Goal: Information Seeking & Learning: Learn about a topic

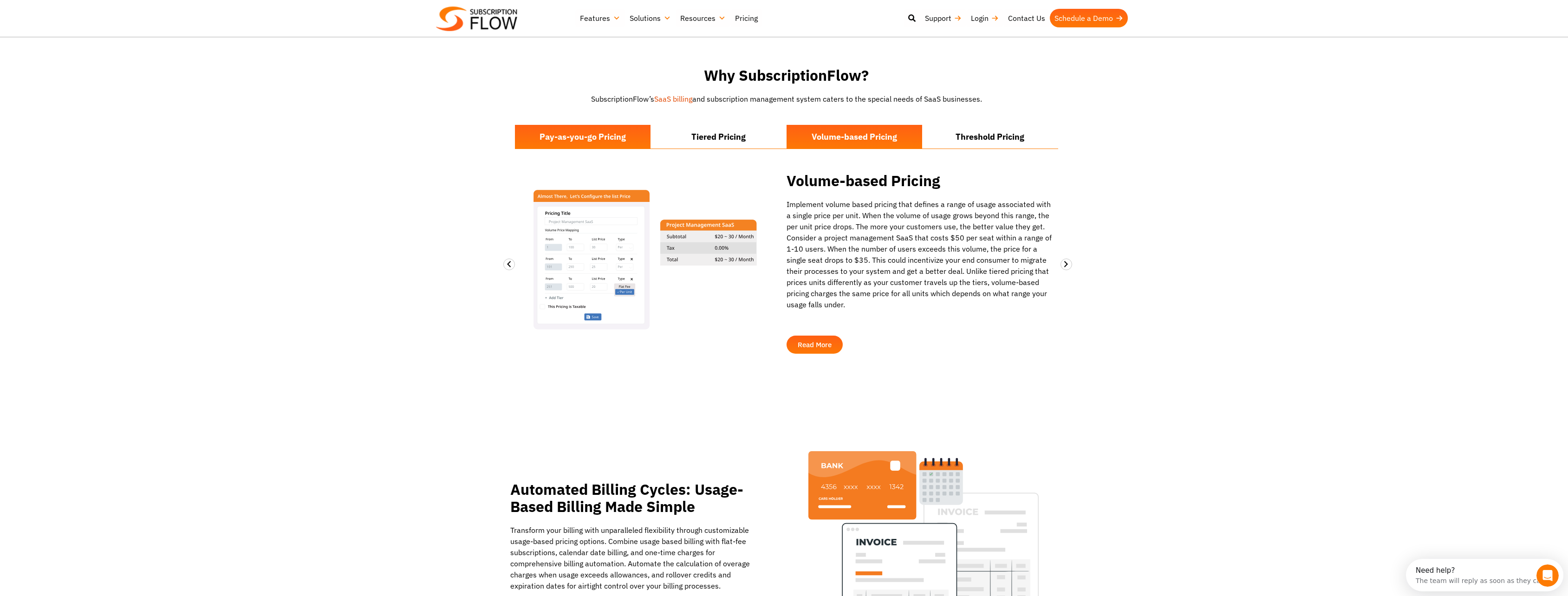
click at [593, 125] on li "Pay-as-you-go Pricing" at bounding box center [583, 136] width 136 height 24
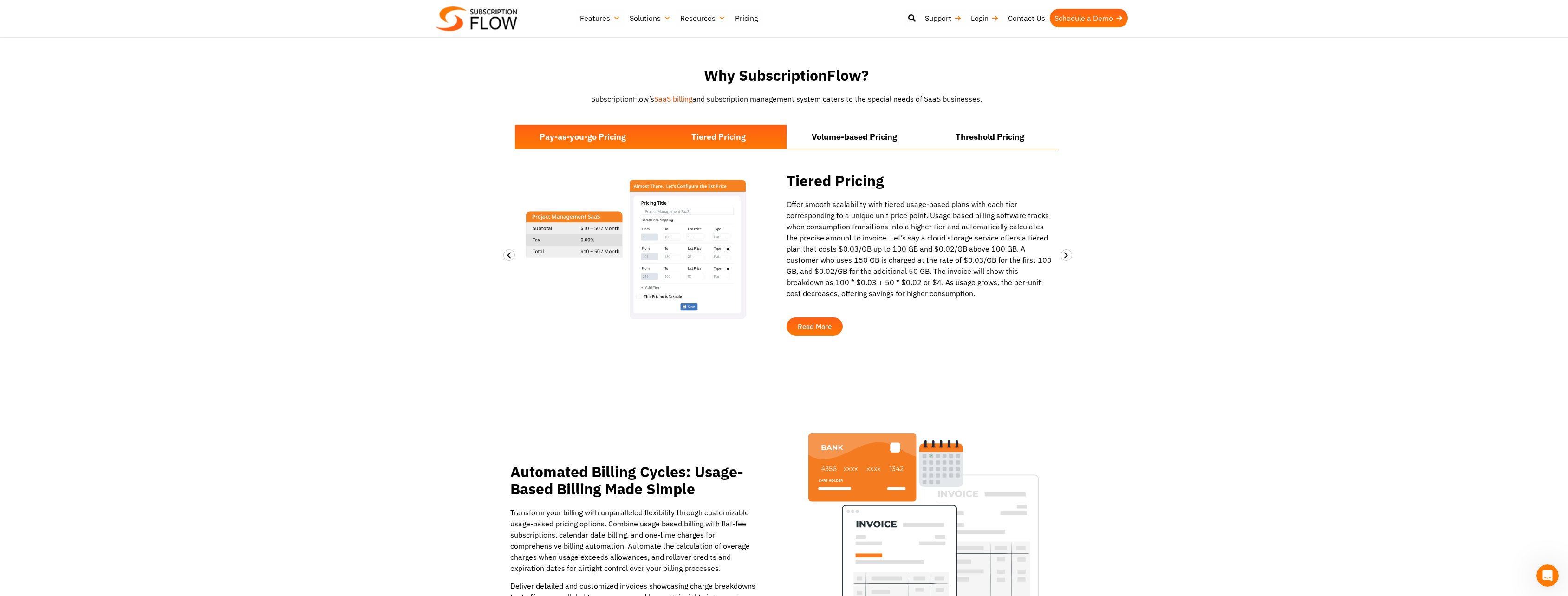
click at [594, 128] on li "Pay-as-you-go Pricing" at bounding box center [583, 136] width 136 height 24
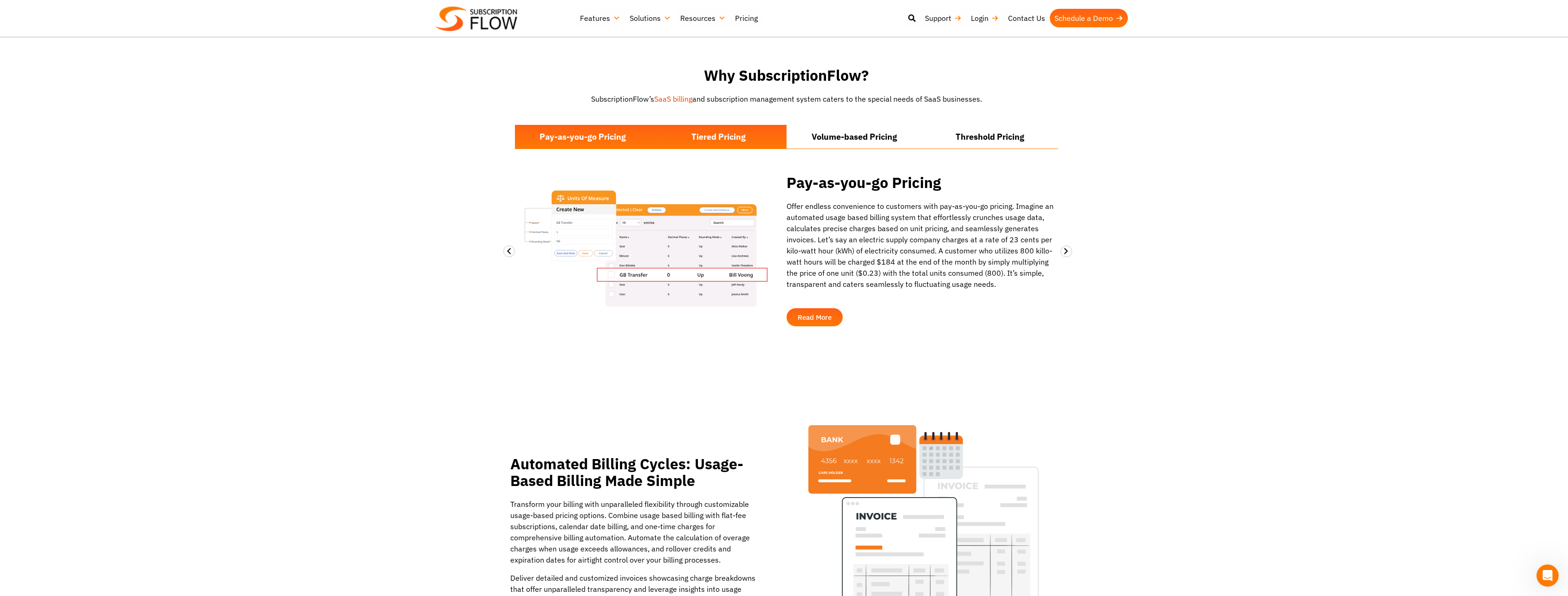
click at [708, 128] on li "Tiered Pricing" at bounding box center [719, 136] width 136 height 24
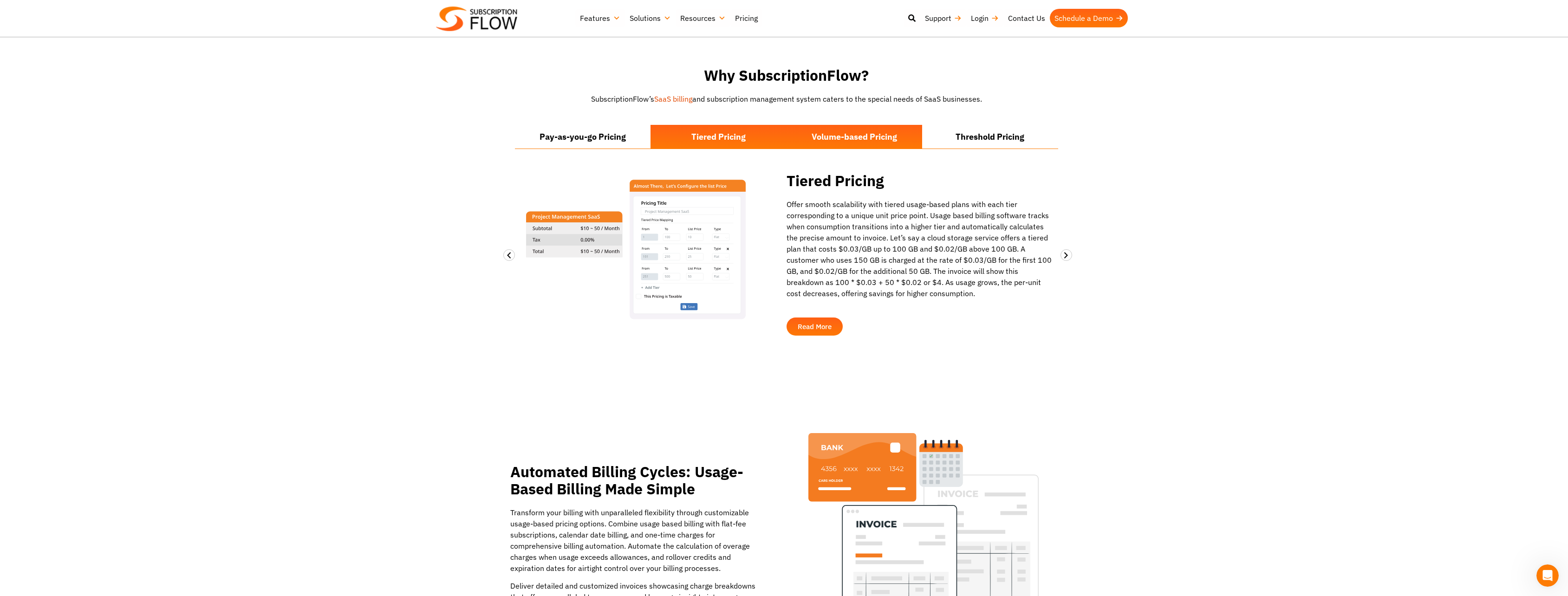
click at [842, 128] on li "Volume-based Pricing" at bounding box center [855, 136] width 136 height 24
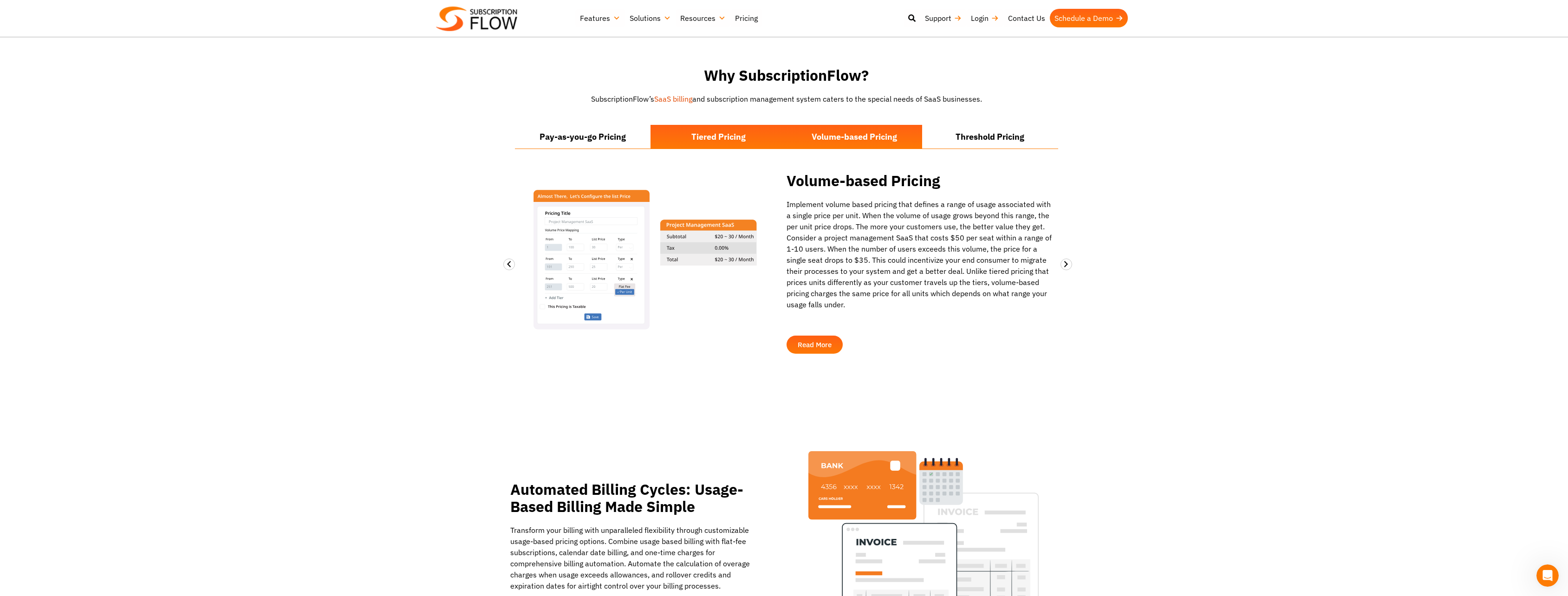
click at [707, 130] on li "Tiered Pricing" at bounding box center [719, 136] width 136 height 24
click at [743, 125] on li "Tiered Pricing" at bounding box center [719, 136] width 136 height 24
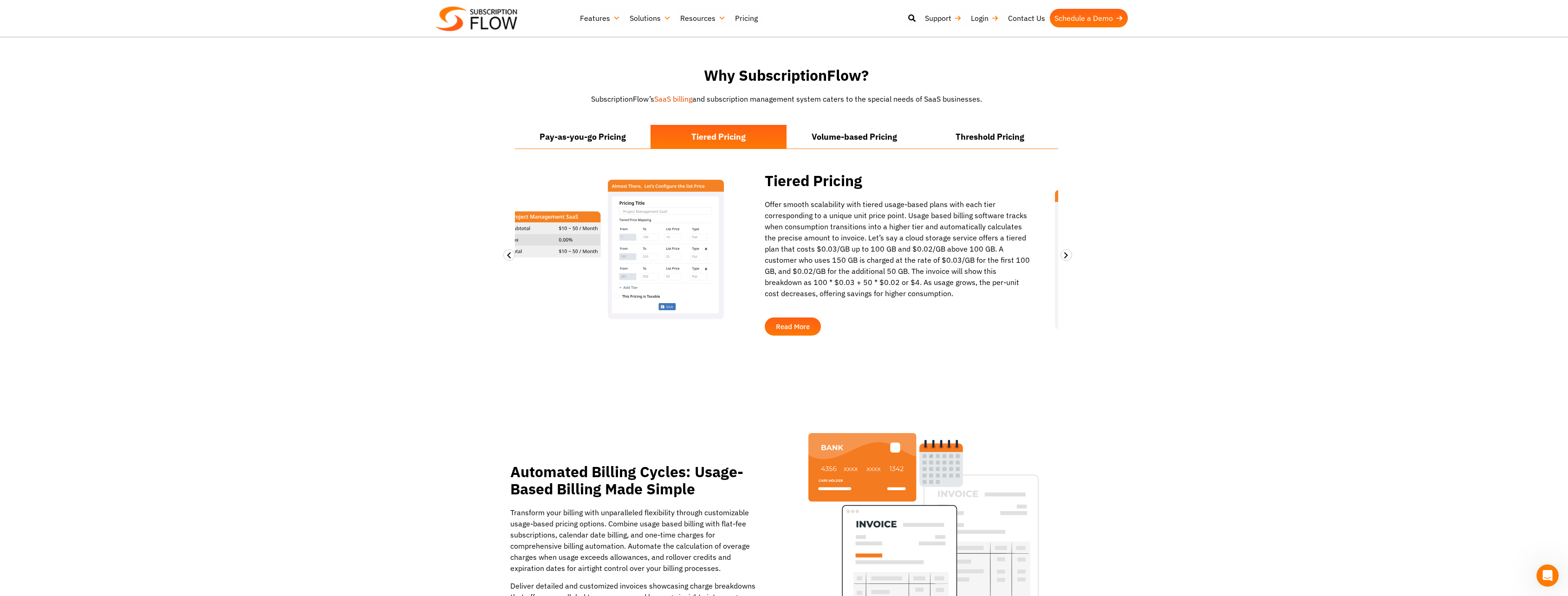
drag, startPoint x: 786, startPoint y: 237, endPoint x: 765, endPoint y: 237, distance: 21.0
click at [765, 237] on p "Offer smooth scalability with tiered usage-based plans with each tier correspon…" at bounding box center [898, 248] width 267 height 100
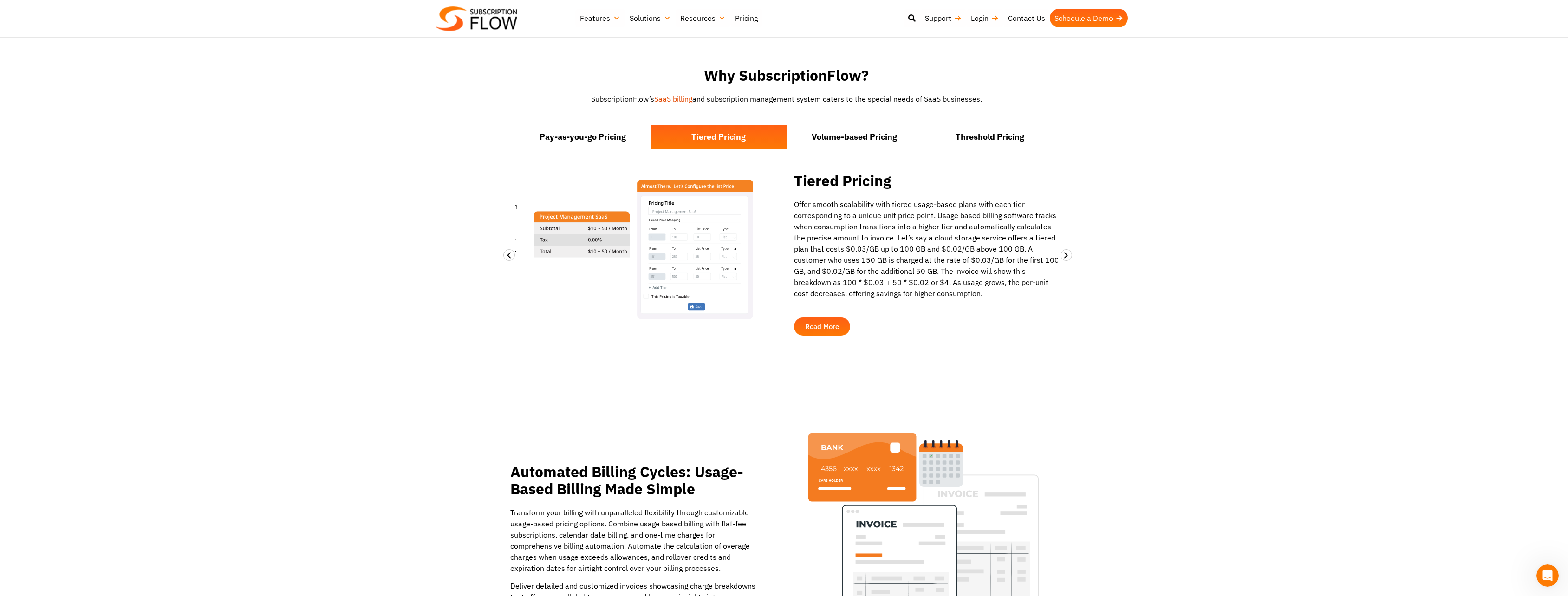
drag, startPoint x: 819, startPoint y: 251, endPoint x: 825, endPoint y: 267, distance: 17.1
click at [825, 268] on p "Offer smooth scalability with tiered usage-based plans with each tier correspon…" at bounding box center [927, 248] width 267 height 100
click at [878, 127] on li "Volume-based Pricing" at bounding box center [855, 136] width 136 height 24
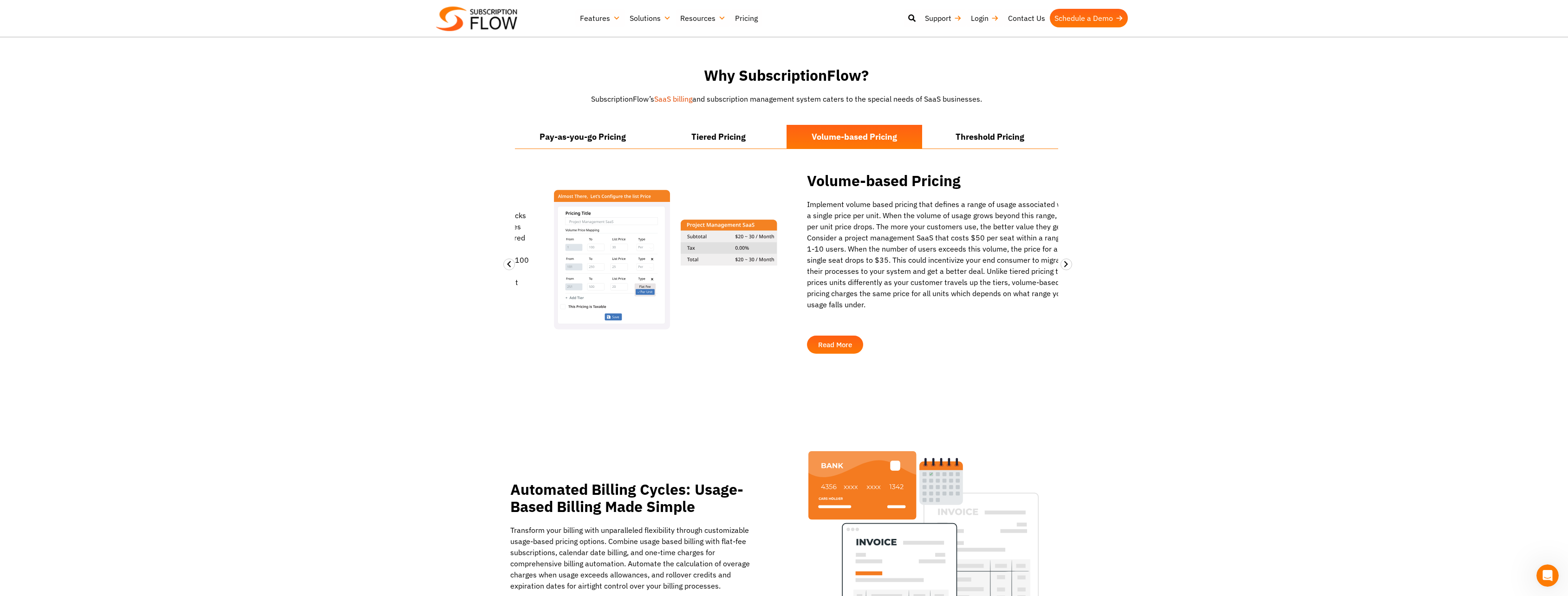
drag, startPoint x: 796, startPoint y: 192, endPoint x: 816, endPoint y: 194, distance: 20.1
click at [816, 198] on p "Implement volume based pricing that defines a range of usage associated with a …" at bounding box center [940, 254] width 267 height 111
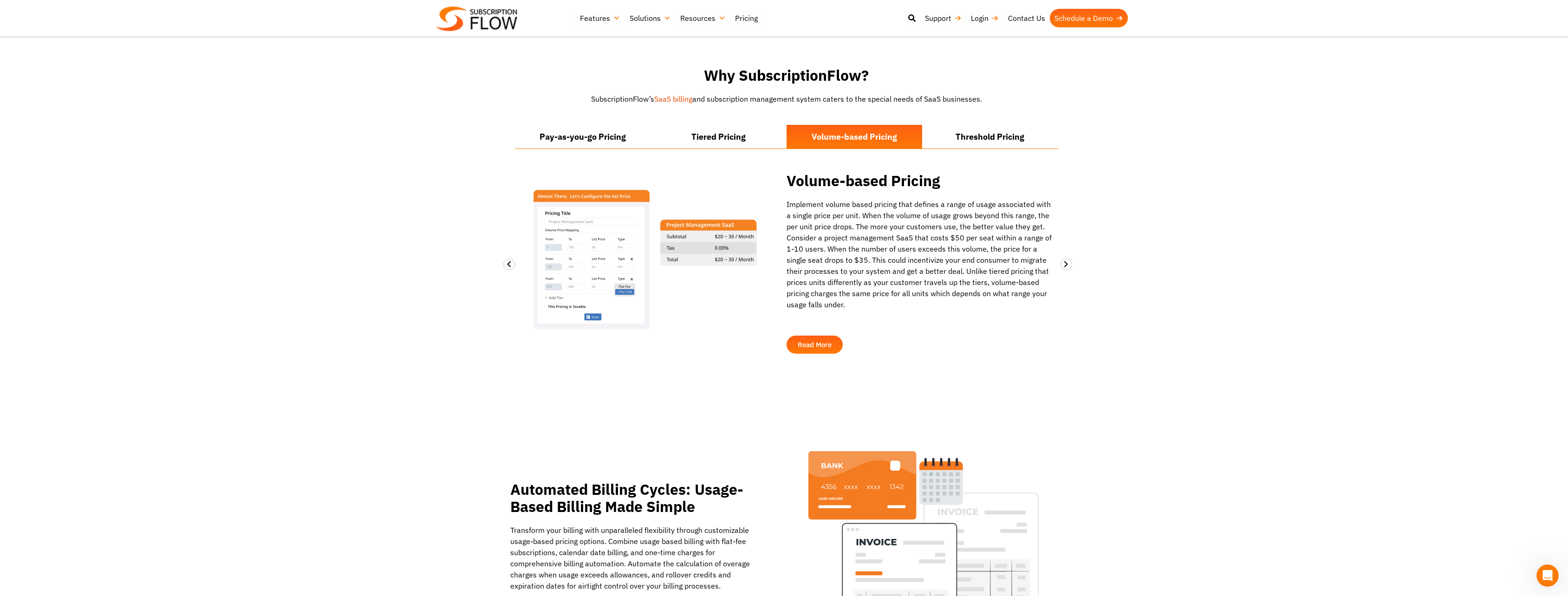
drag, startPoint x: 856, startPoint y: 219, endPoint x: 843, endPoint y: 264, distance: 46.8
click at [843, 264] on p "Implement volume based pricing that defines a range of usage associated with a …" at bounding box center [920, 254] width 267 height 111
click at [992, 130] on li "Threshold Pricing" at bounding box center [990, 136] width 136 height 24
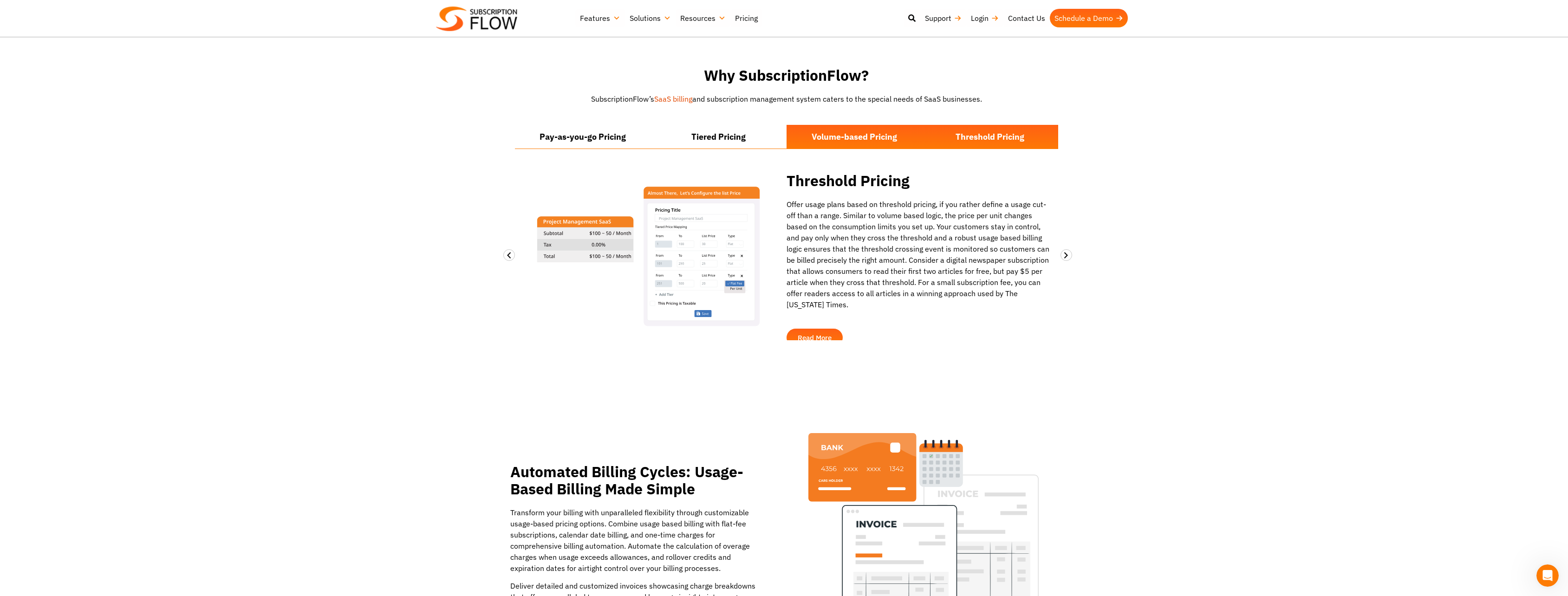
click at [828, 130] on li "Volume-based Pricing" at bounding box center [855, 136] width 136 height 24
click at [1321, 144] on section "Why SubscriptionFlow? SubscriptionFlow’s SaaS billing and subscription manageme…" at bounding box center [784, 203] width 1568 height 357
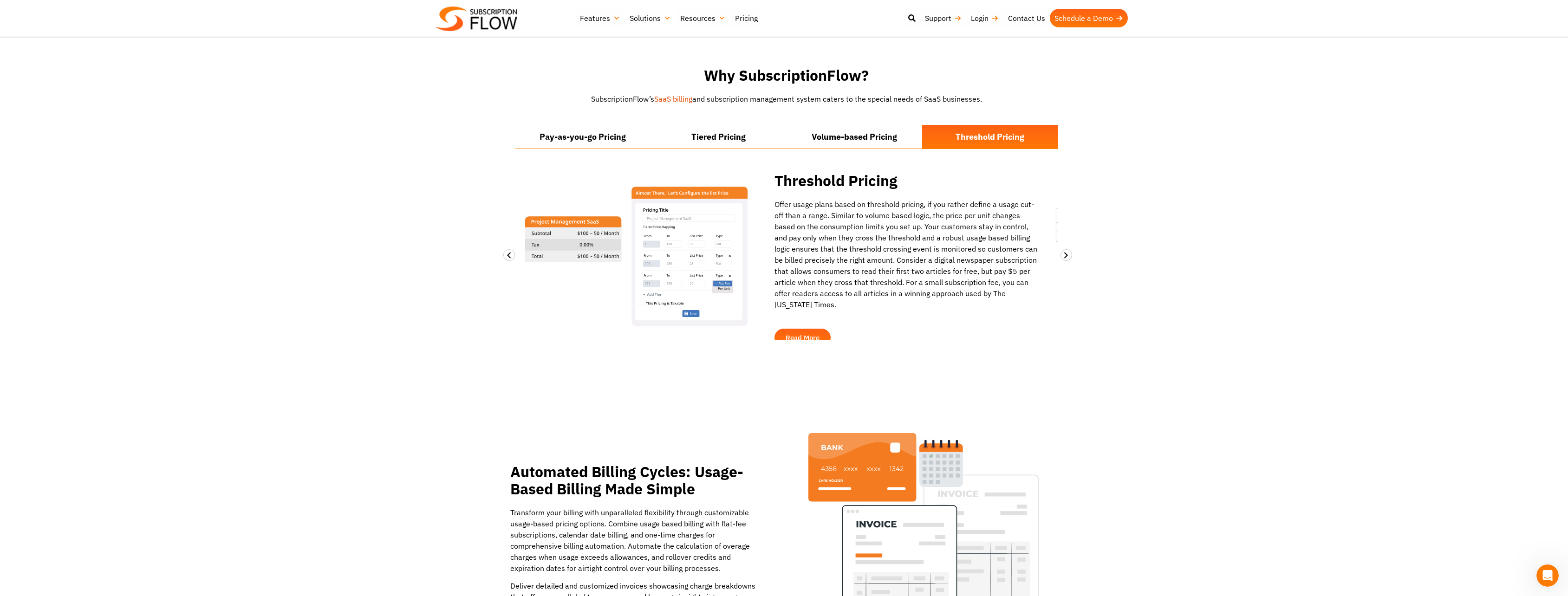
drag, startPoint x: 802, startPoint y: 189, endPoint x: 789, endPoint y: 197, distance: 15.3
click at [789, 198] on div "Offer usage plans based on threshold pricing, if you rather define a usage cut-…" at bounding box center [908, 254] width 267 height 111
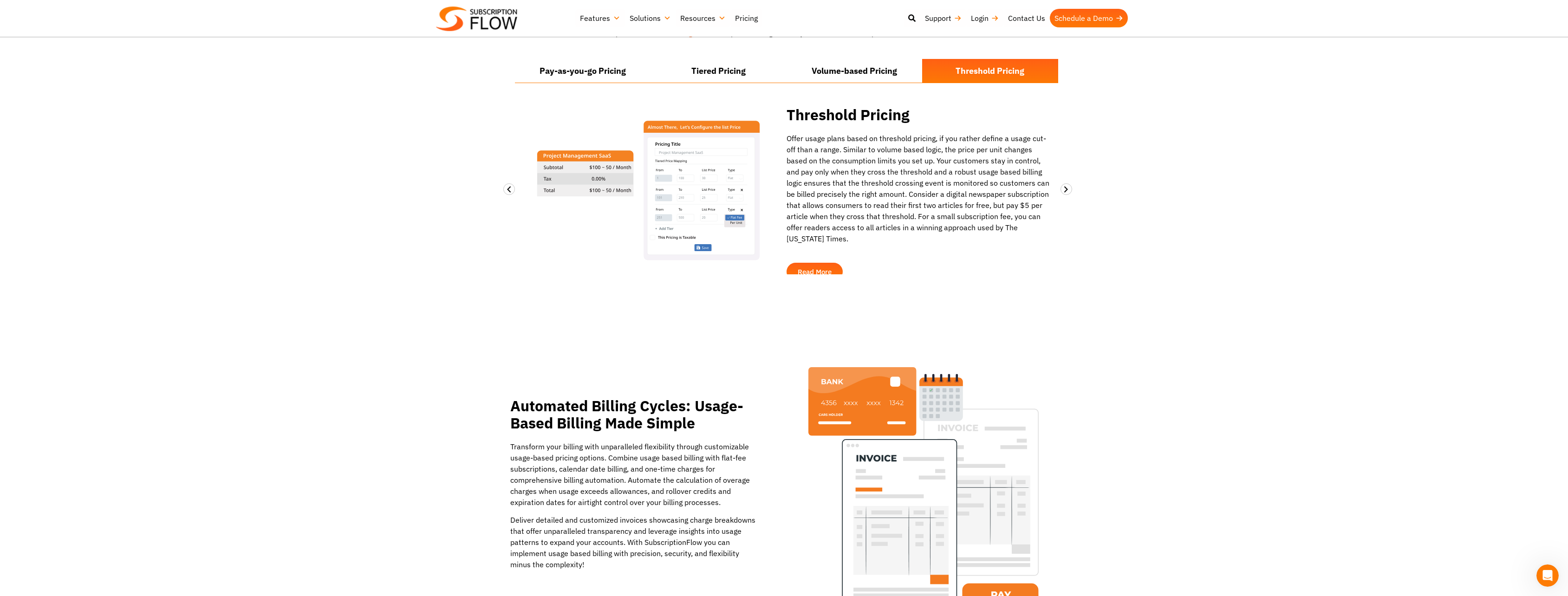
scroll to position [882, 0]
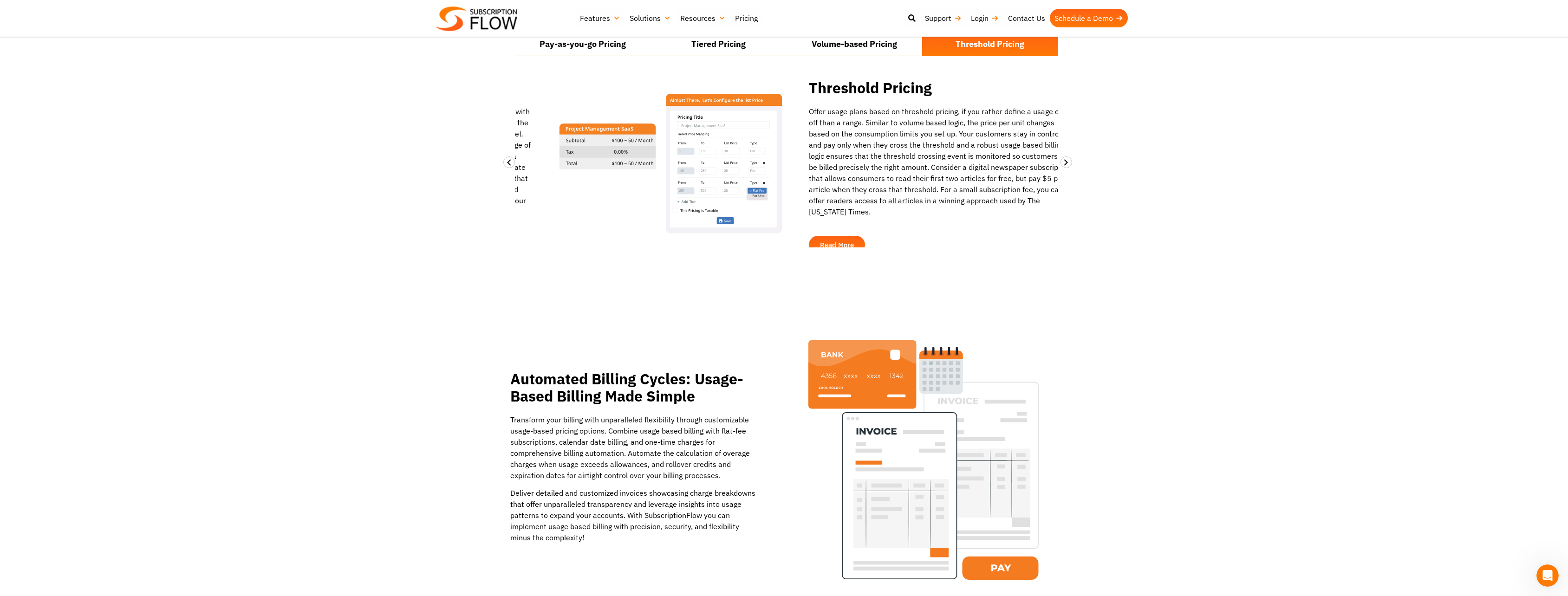
drag, startPoint x: 878, startPoint y: 165, endPoint x: 915, endPoint y: 201, distance: 51.6
click at [895, 184] on div "Offer usage plans based on threshold pricing, if you rather define a usage cut-…" at bounding box center [942, 161] width 267 height 111
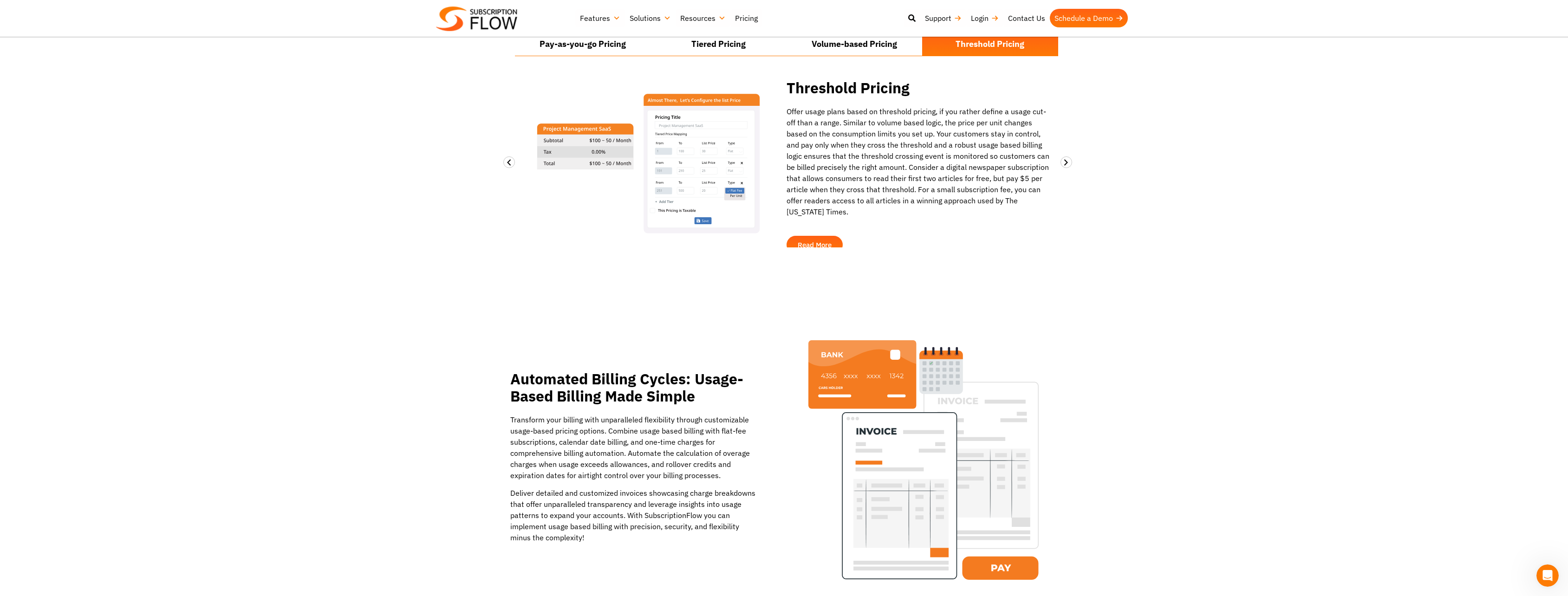
click at [1234, 273] on section "Why SubscriptionFlow? SubscriptionFlow’s SaaS billing and subscription manageme…" at bounding box center [784, 111] width 1568 height 357
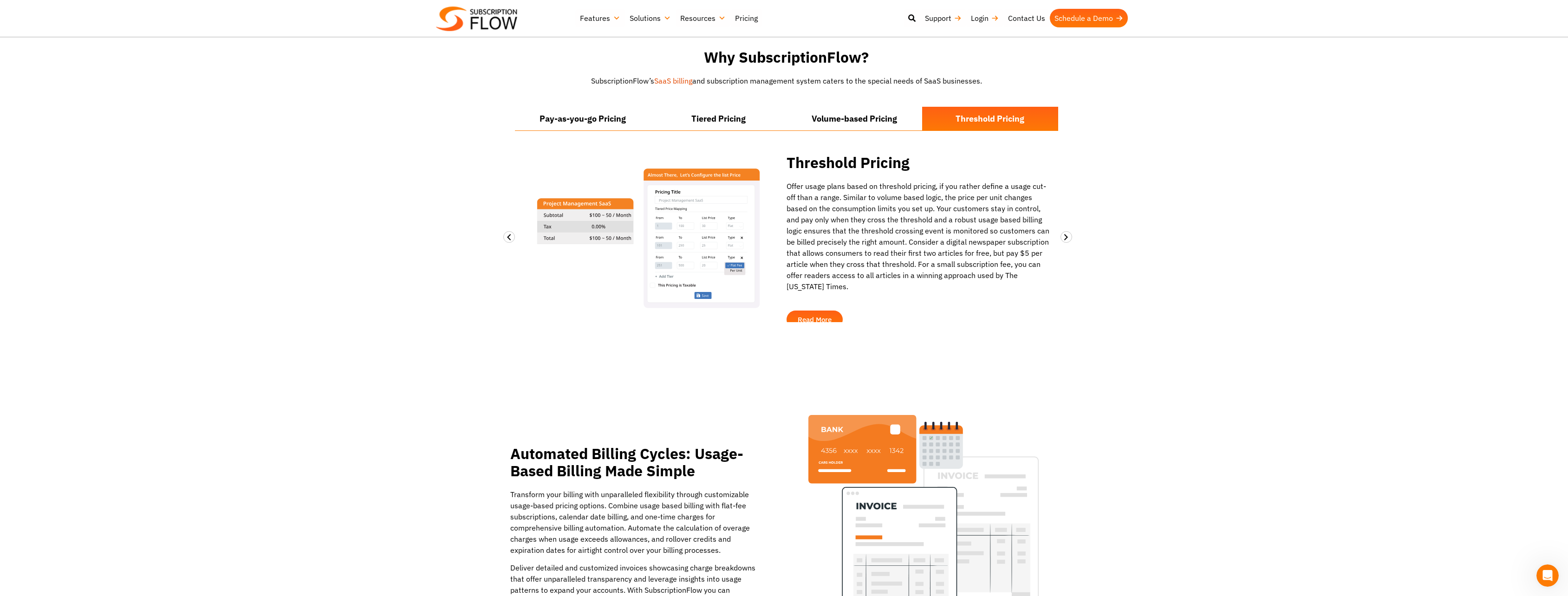
scroll to position [696, 0]
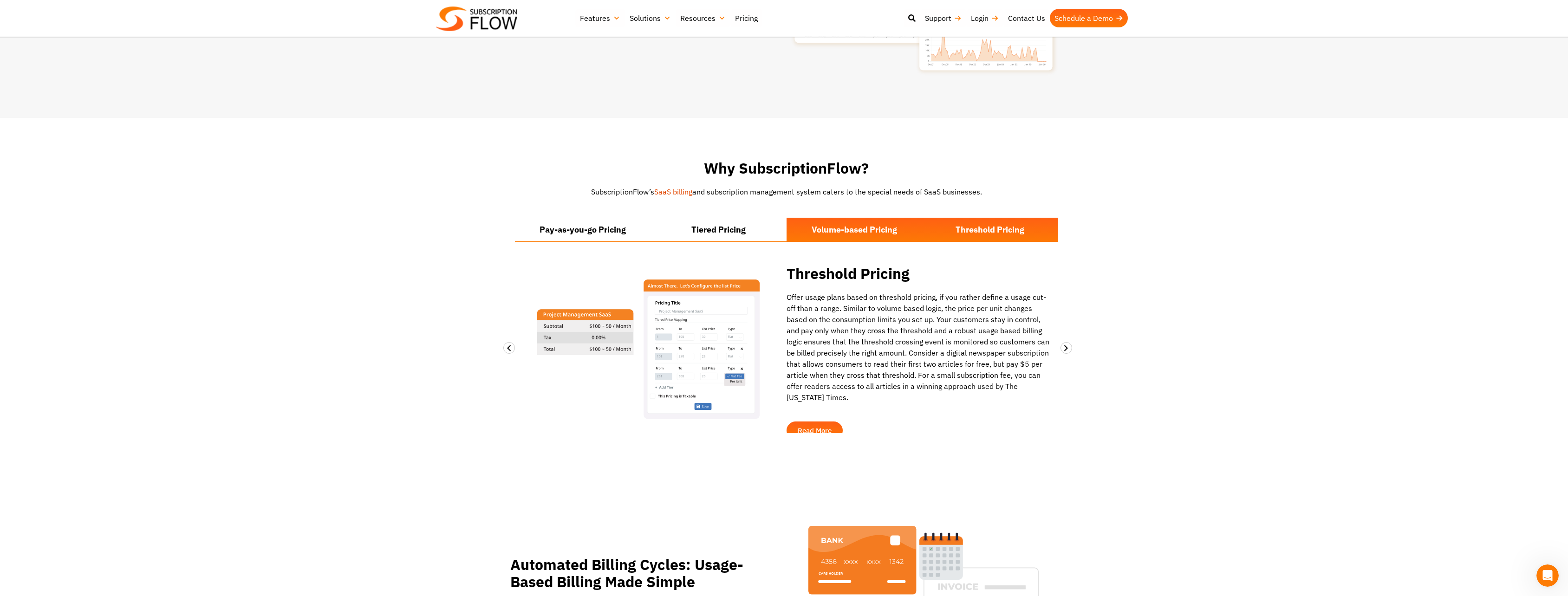
click at [863, 219] on li "Volume-based Pricing" at bounding box center [855, 230] width 136 height 24
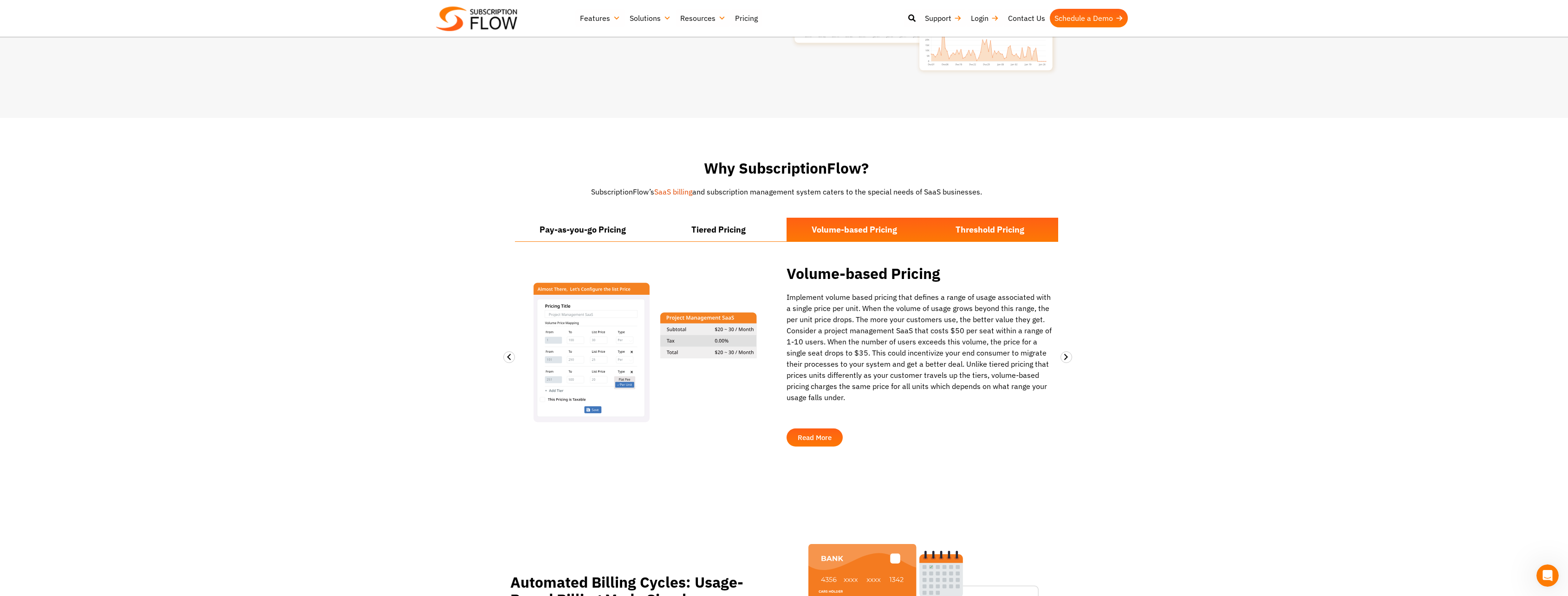
click at [958, 218] on li "Threshold Pricing" at bounding box center [990, 230] width 136 height 24
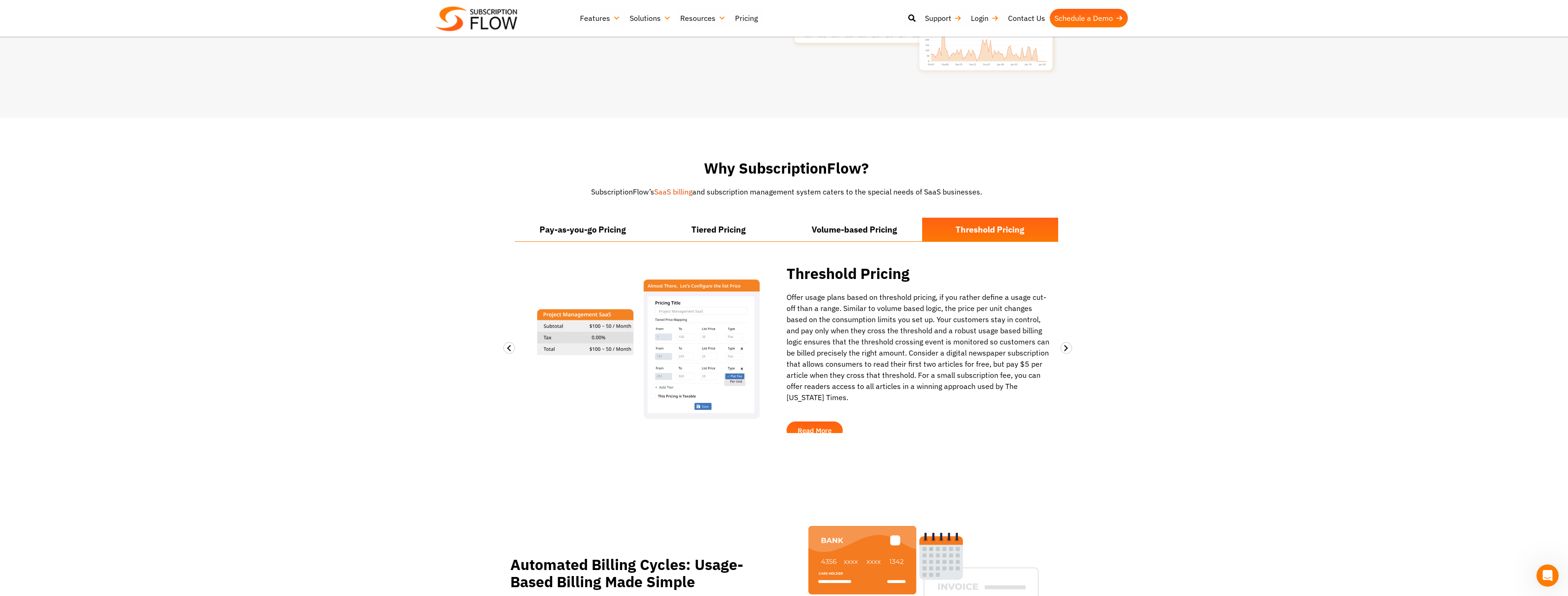
click at [1332, 340] on section "Why SubscriptionFlow? SubscriptionFlow’s SaaS billing and subscription manageme…" at bounding box center [784, 296] width 1568 height 357
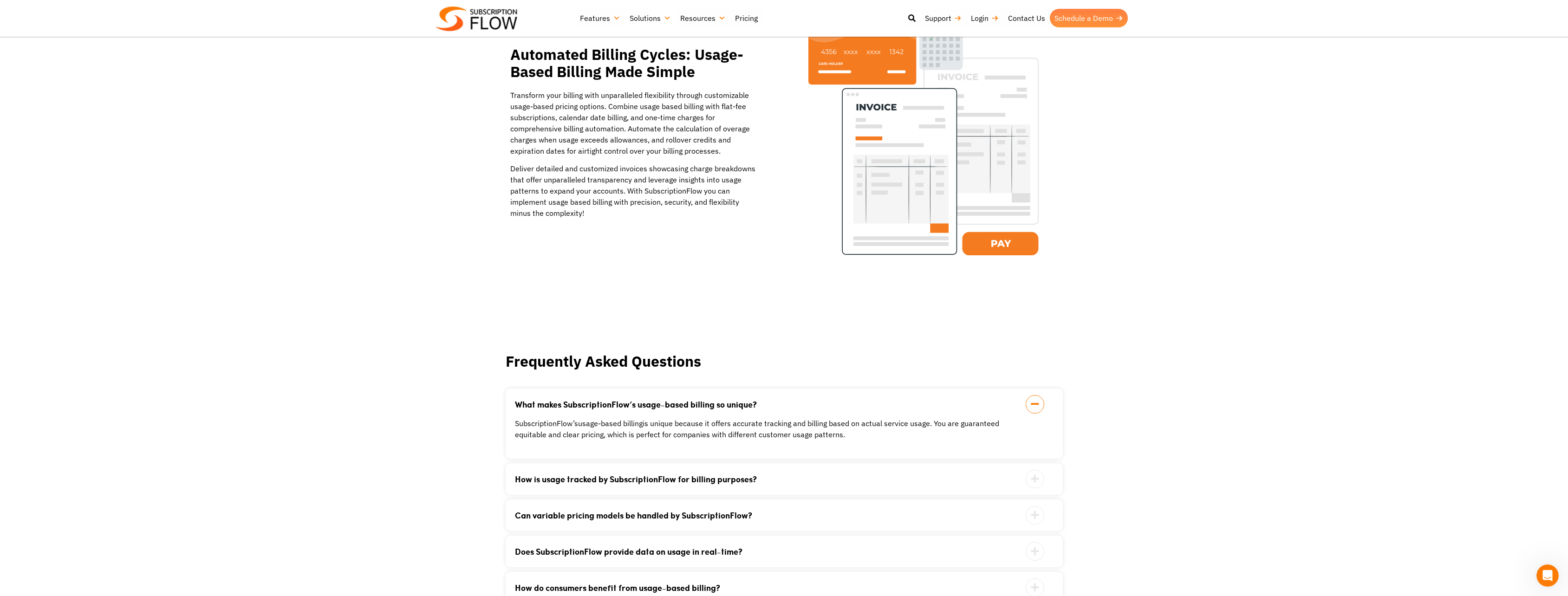
scroll to position [1225, 0]
click at [1335, 348] on section "Frequently Asked Questions What makes SubscriptionFlow’s usage-based billing so…" at bounding box center [784, 503] width 1568 height 394
